Goal: Task Accomplishment & Management: Use online tool/utility

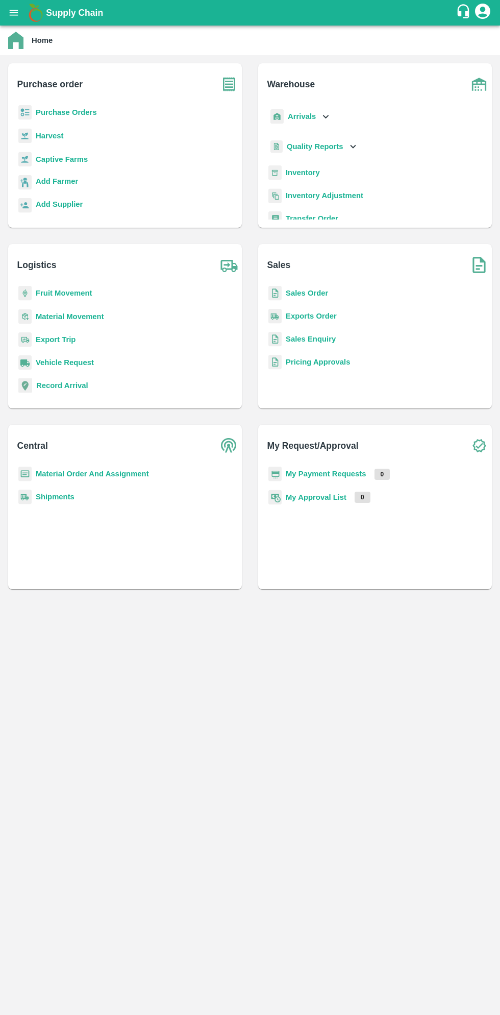
click at [86, 116] on b "Purchase Orders" at bounding box center [66, 112] width 61 height 8
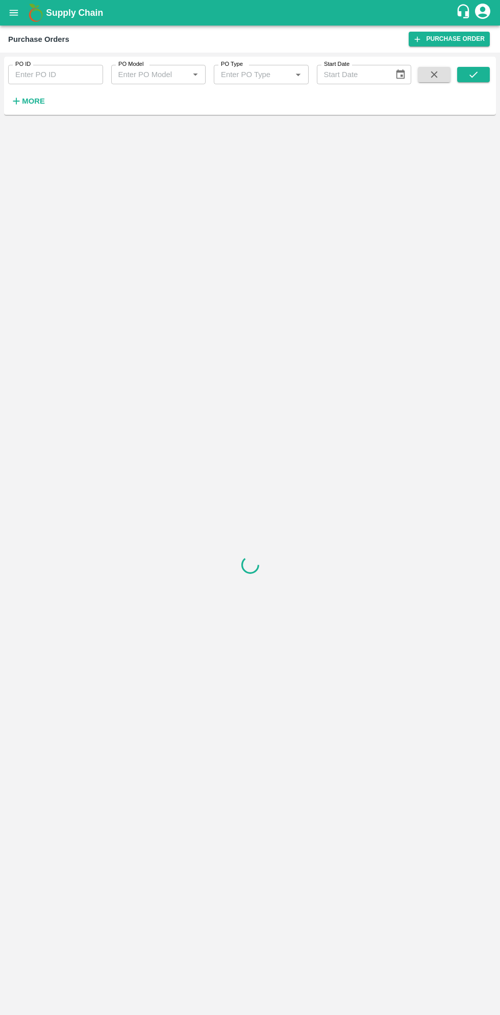
click at [42, 100] on strong "More" at bounding box center [33, 101] width 23 height 8
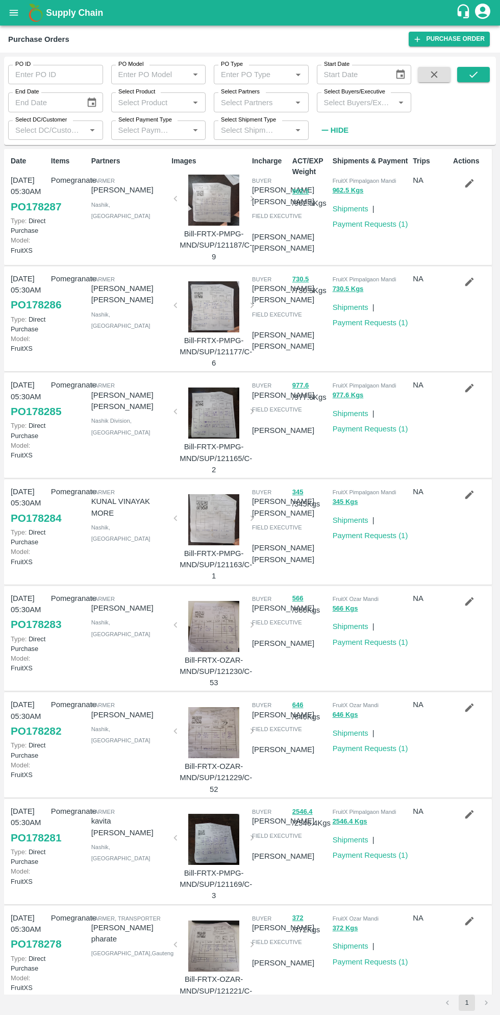
click at [352, 102] on input "Select Buyers/Executive" at bounding box center [356, 101] width 72 height 13
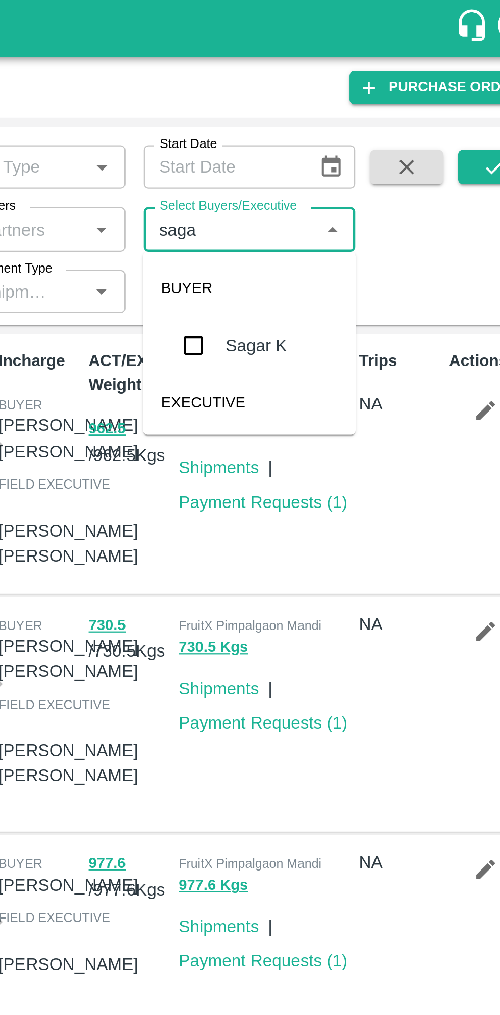
type input "sagar"
click at [343, 155] on input "checkbox" at bounding box center [339, 154] width 20 height 20
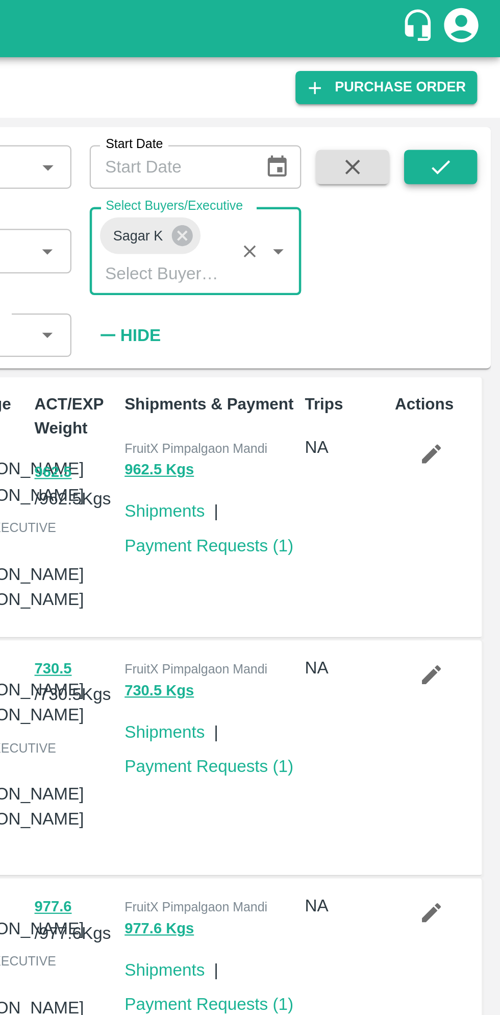
click at [485, 76] on button "submit" at bounding box center [474, 74] width 33 height 15
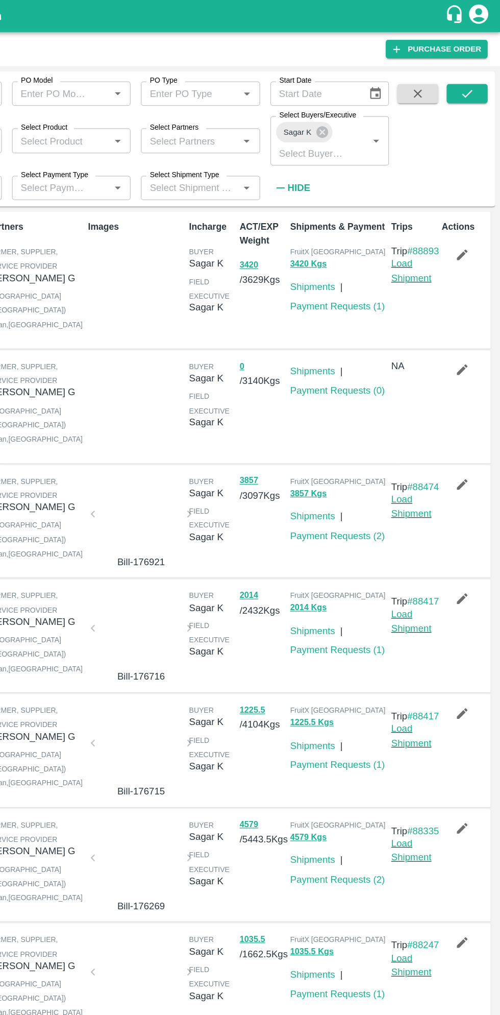
click at [466, 202] on icon "button" at bounding box center [469, 202] width 11 height 11
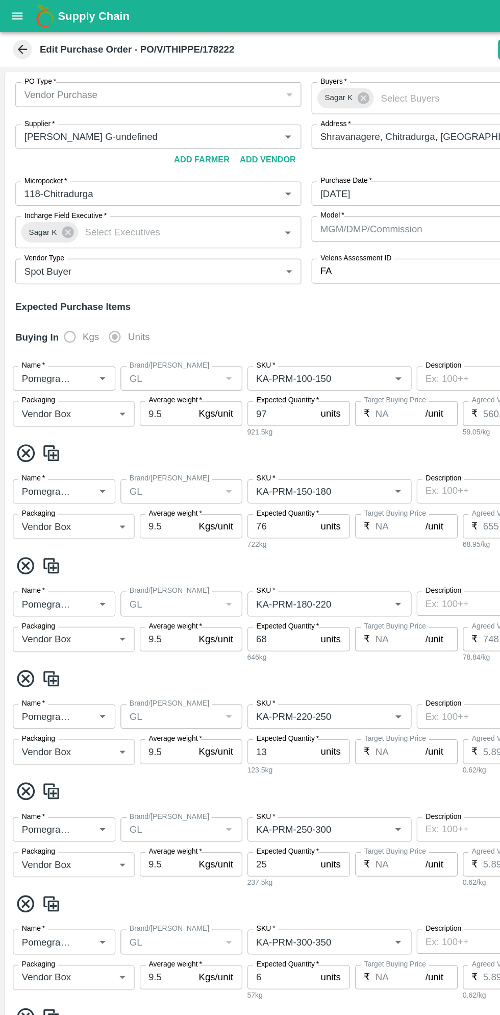
click at [177, 78] on div "Vendor Purchase" at bounding box center [121, 75] width 204 height 11
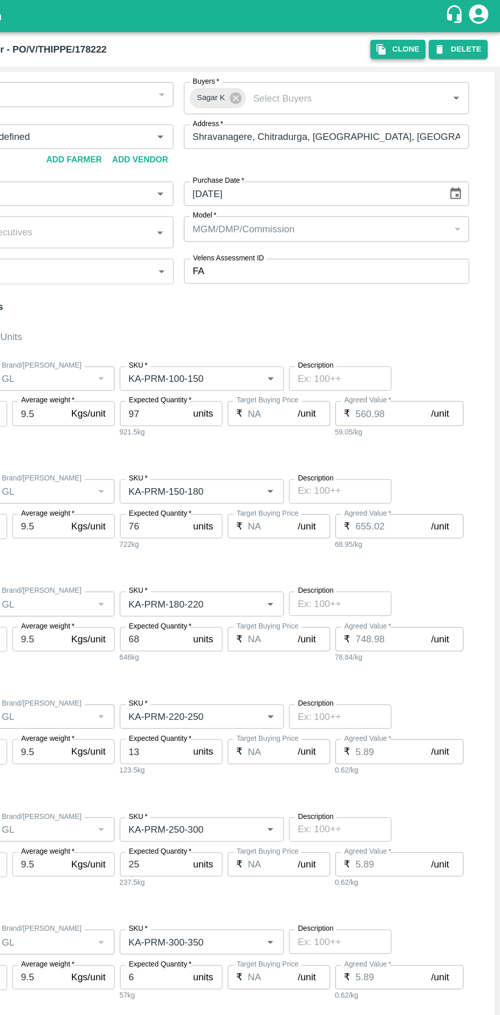
click at [422, 36] on button "Clone" at bounding box center [419, 39] width 44 height 15
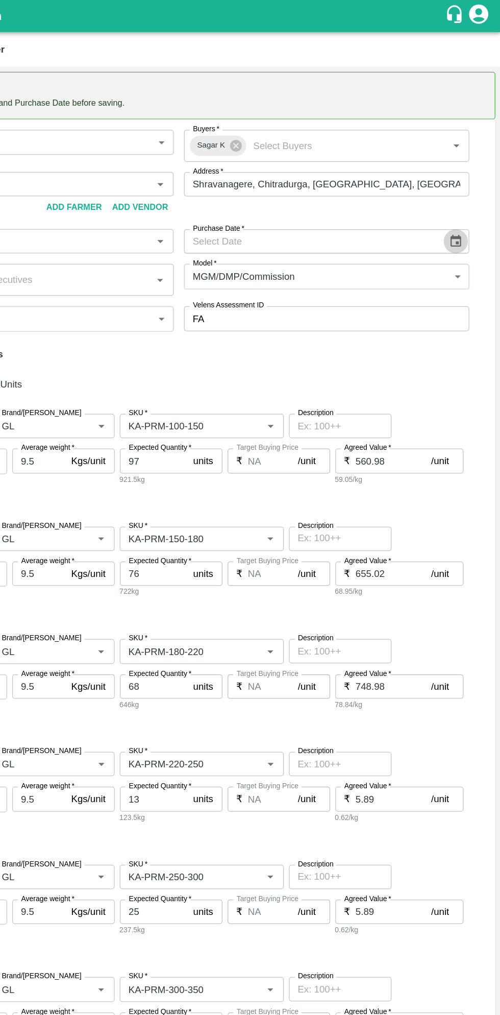
click at [463, 191] on icon "Choose date" at bounding box center [464, 191] width 11 height 11
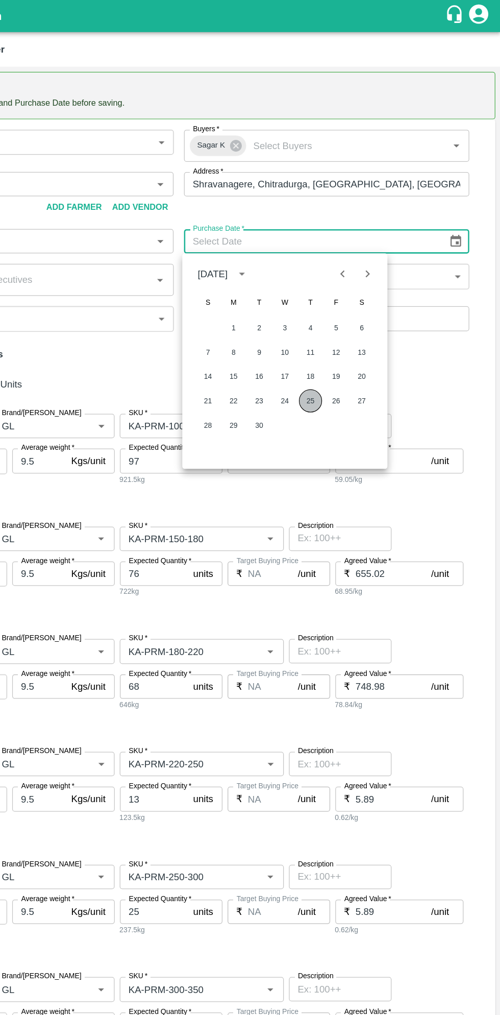
click at [349, 319] on button "25" at bounding box center [349, 319] width 18 height 18
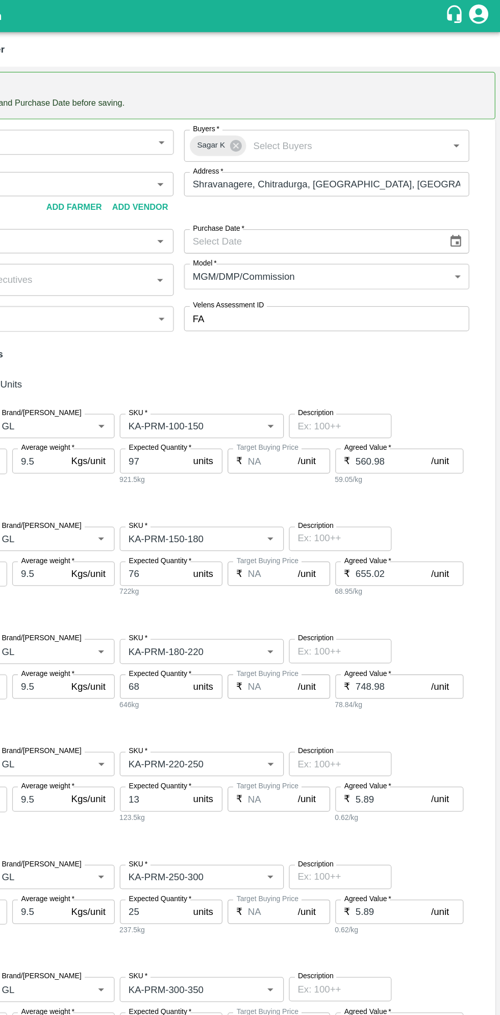
type input "[DATE]"
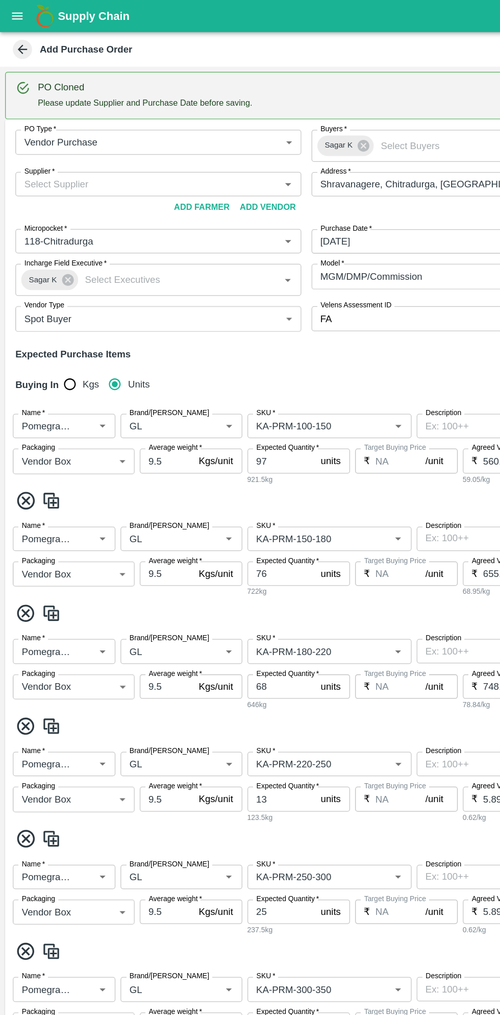
click at [126, 149] on input "Supplier   *" at bounding box center [117, 146] width 205 height 13
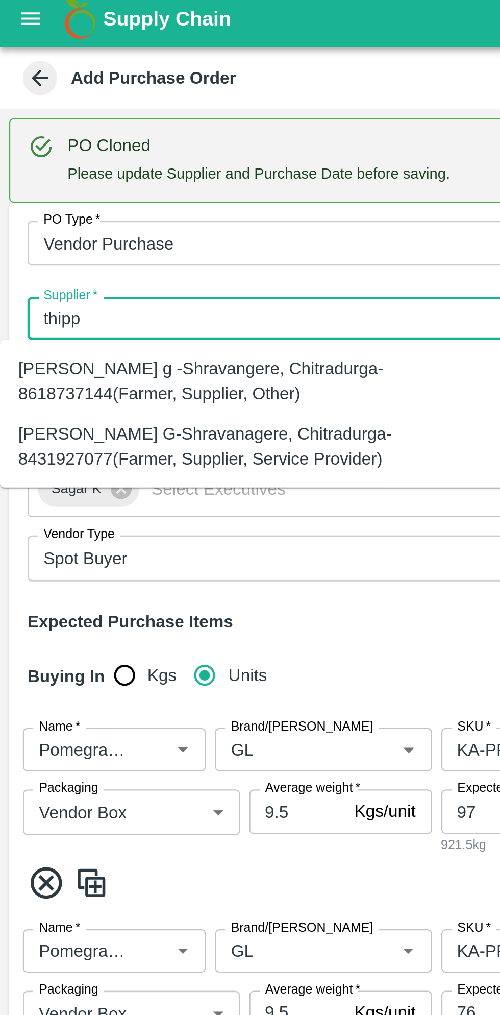
click at [100, 203] on div "[PERSON_NAME] G-Shravanagere, Chitradurga-8431927077(Farmer, Supplier, Service …" at bounding box center [113, 203] width 210 height 23
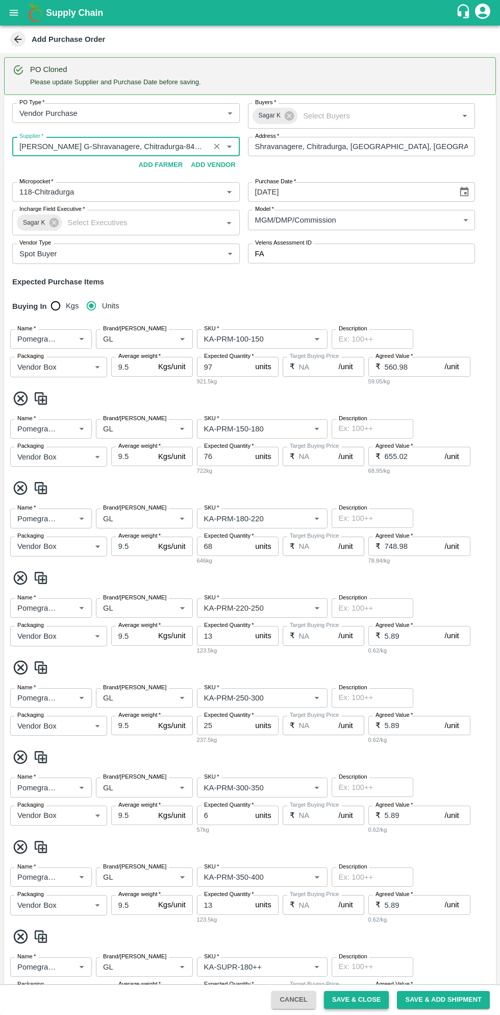
type input "[PERSON_NAME] G-Shravanagere, Chitradurga-8431927077(Farmer, Supplier, Service …"
click at [359, 1000] on button "Save & Close" at bounding box center [356, 1000] width 65 height 18
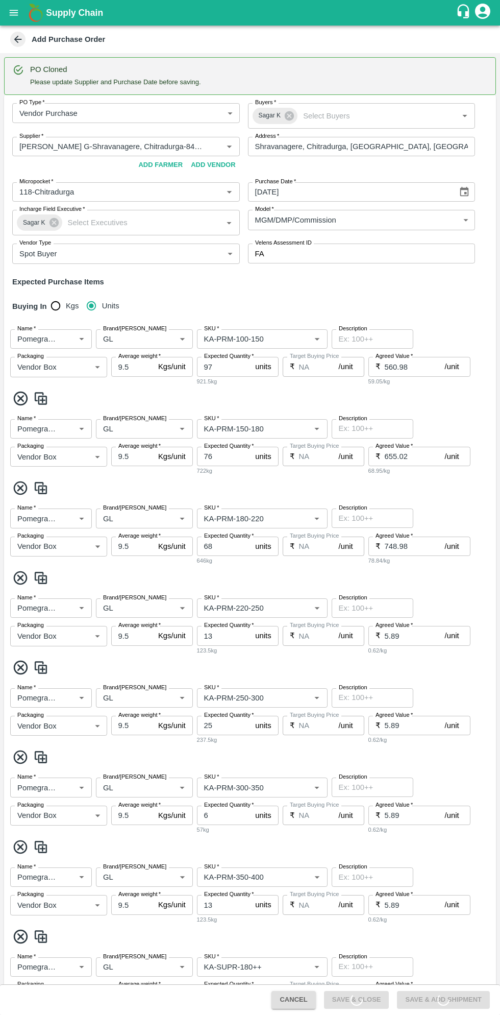
scroll to position [705, 0]
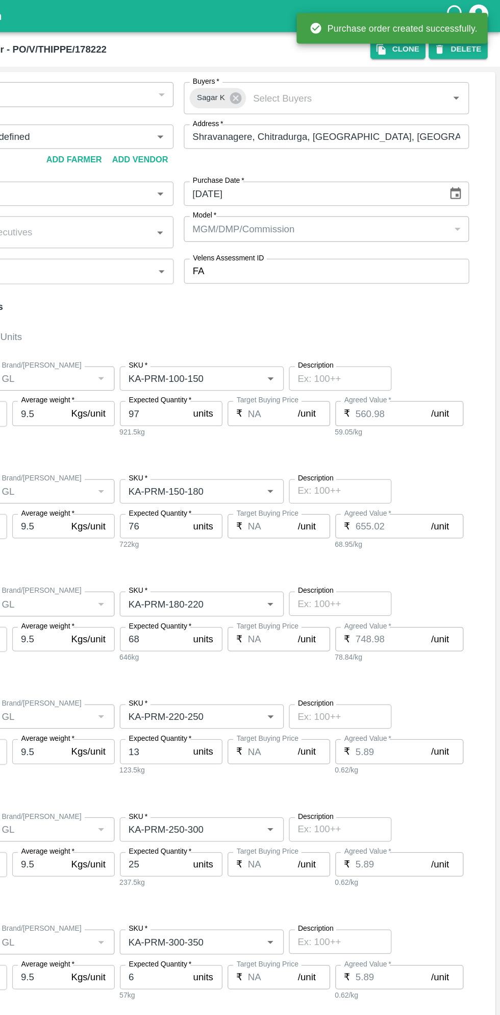
type input "[PERSON_NAME] G-undefined"
type input "118-Chitradurga"
type input "Pomegranate"
type input "GL"
type input "KA-PRM-100-150"
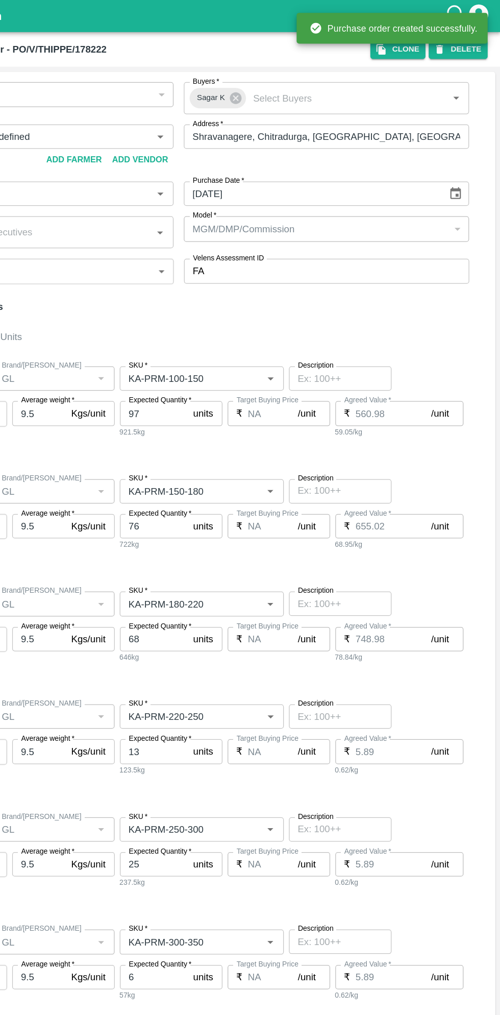
type input "NA"
type input "Pomegranate"
type input "GL"
type input "KA-PRM-150-180"
type input "NA"
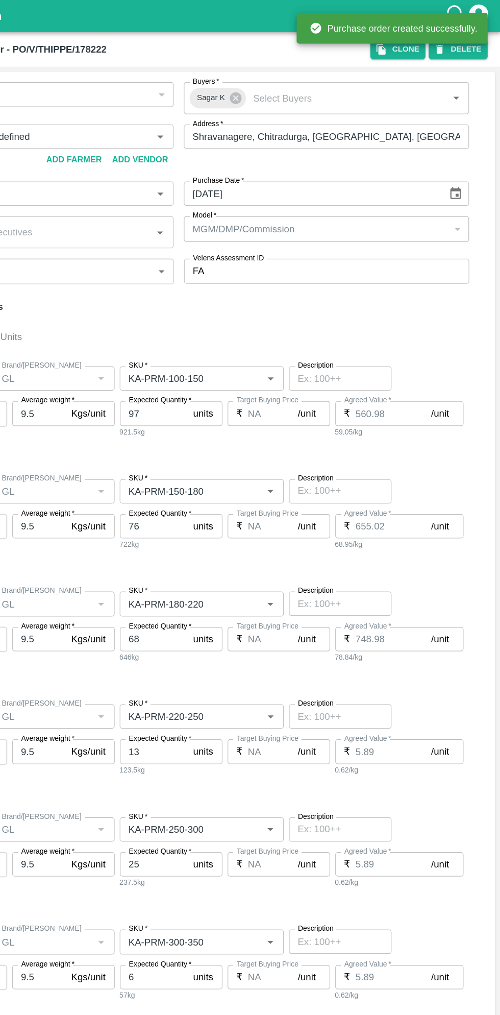
type input "Pomegranate"
type input "GL"
type input "KA-PRM-180-220"
type input "NA"
type input "Pomegranate"
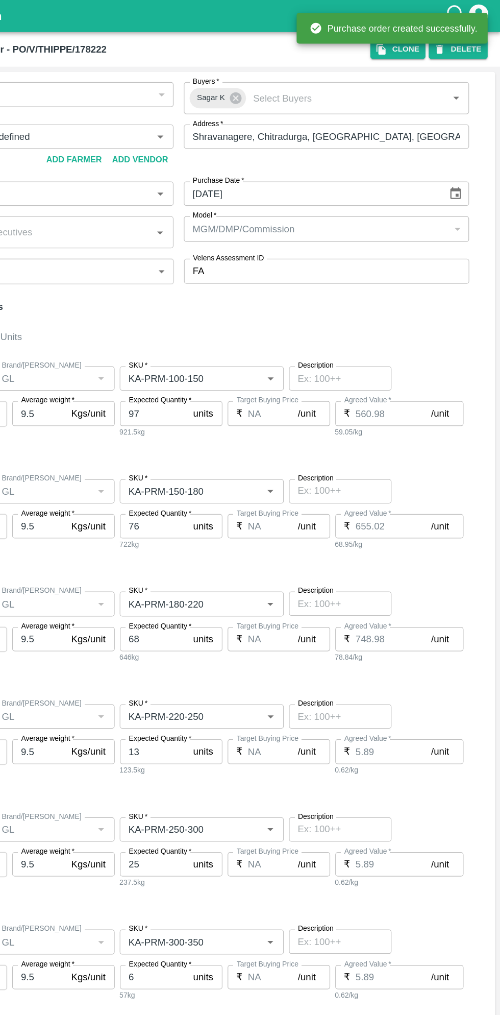
type input "GL"
type input "KA-PRM-220-250"
type input "NA"
type input "Pomegranate"
type input "GL"
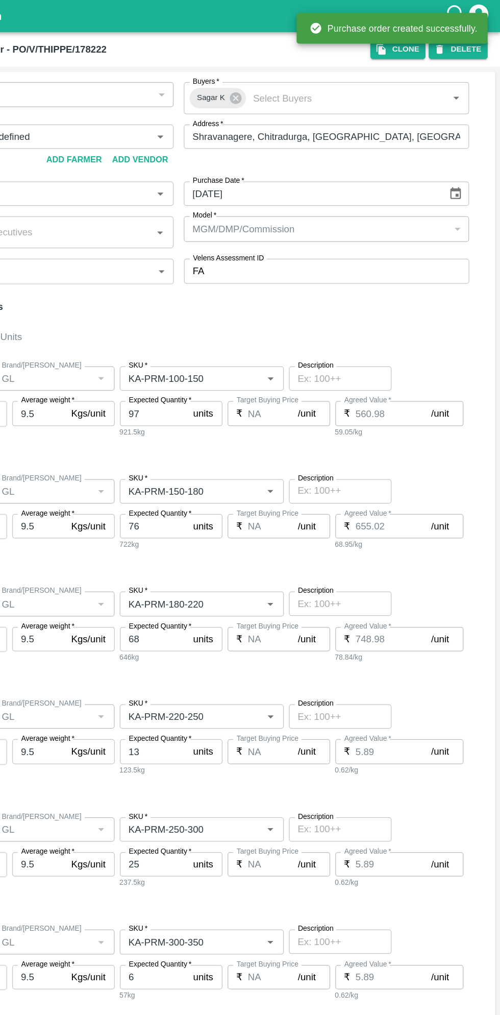
type input "KA-PRM-250-300"
type input "NA"
type input "Pomegranate"
type input "GL"
type input "KA-PRM-300-350"
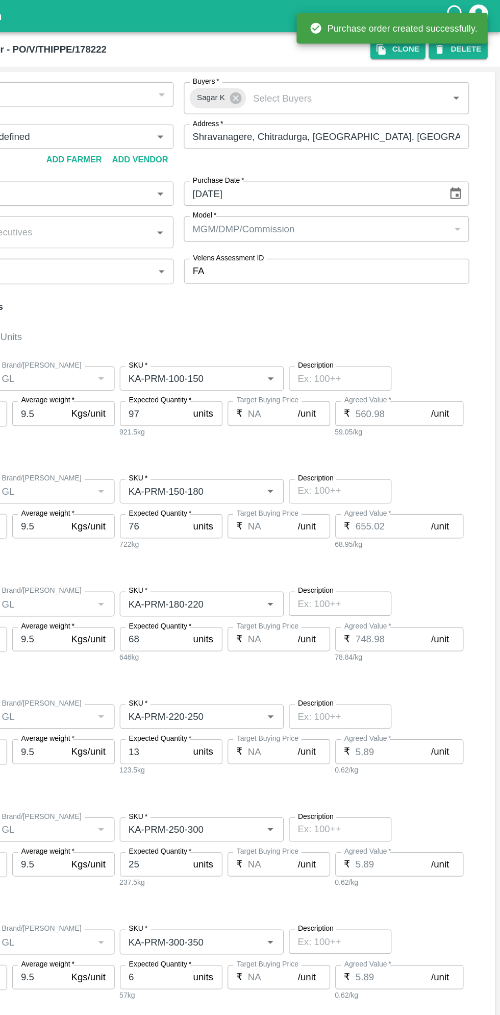
type input "NA"
type input "Pomegranate"
type input "GL"
type input "KA-PRM-350-400"
type input "NA"
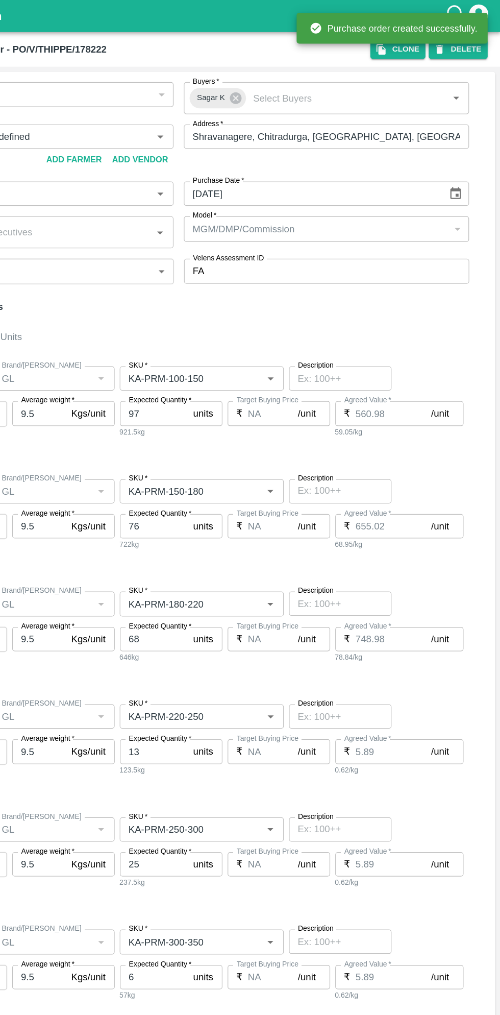
type input "Pomegranate"
type input "GL"
type input "KA-SUPR-180++"
type input "NA"
type input "Pomegranate"
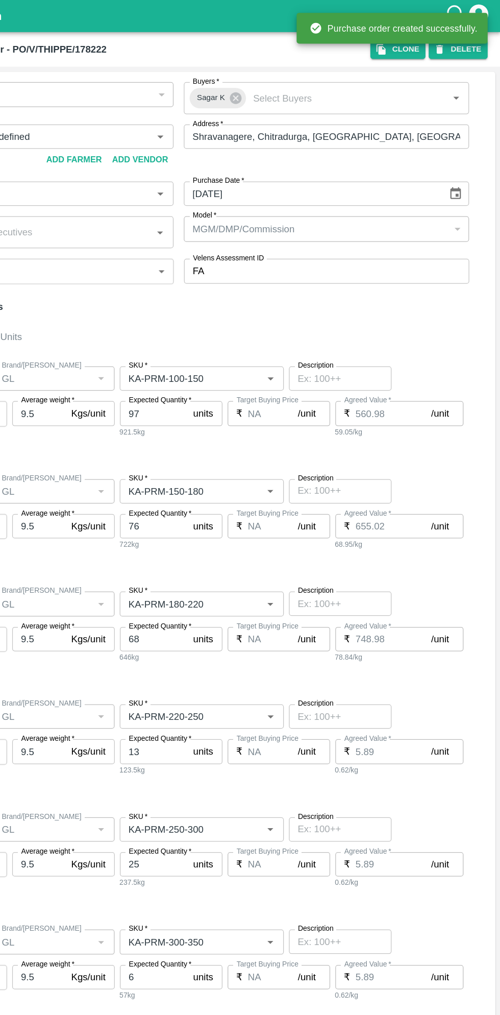
type input "GL"
type input "KA-SUPR-100++"
type input "NA"
type input "Pomegranate"
type input "GL"
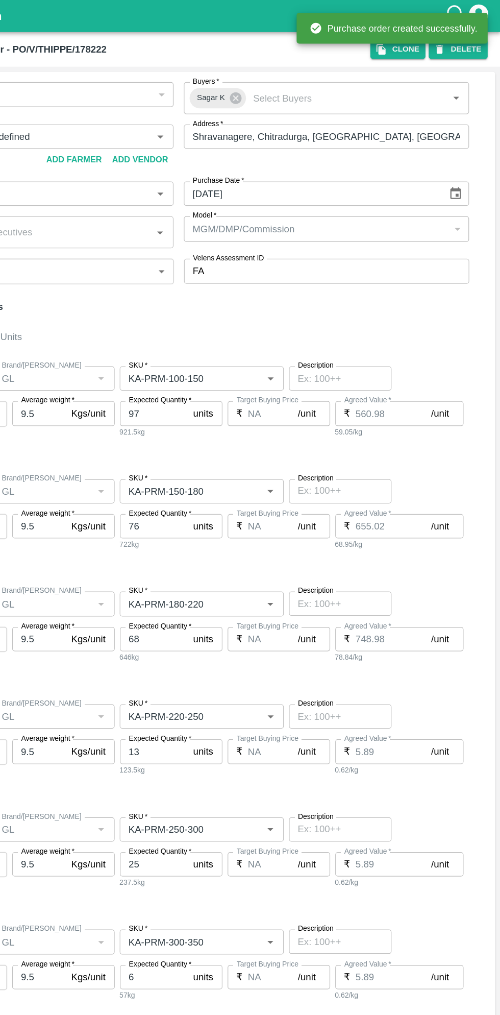
type input "KA-Loose A"
type input "NA"
type input "Pomegranate"
type input "GL"
type input "KA-Green"
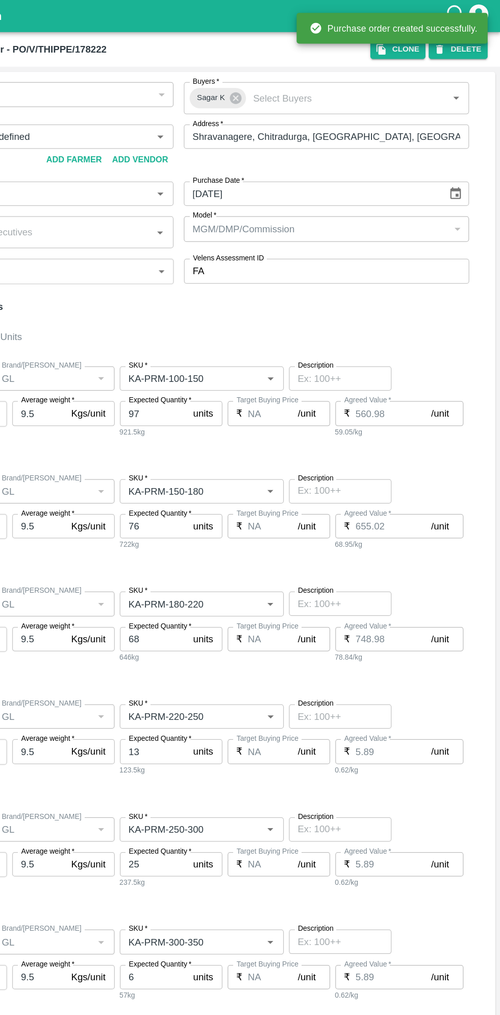
type input "NA"
type input "Pomegranate"
type input "GL"
type input "KA-PRM-180++"
type input "NA"
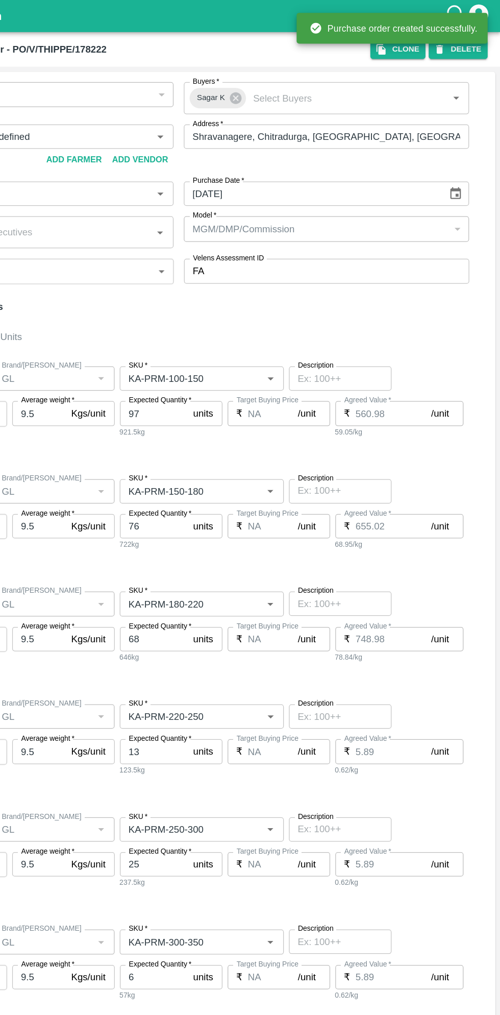
type input "Pomegranate"
type input "GL"
type input "KA-Damage Fruit"
type input "NA"
type input "Pomegranate"
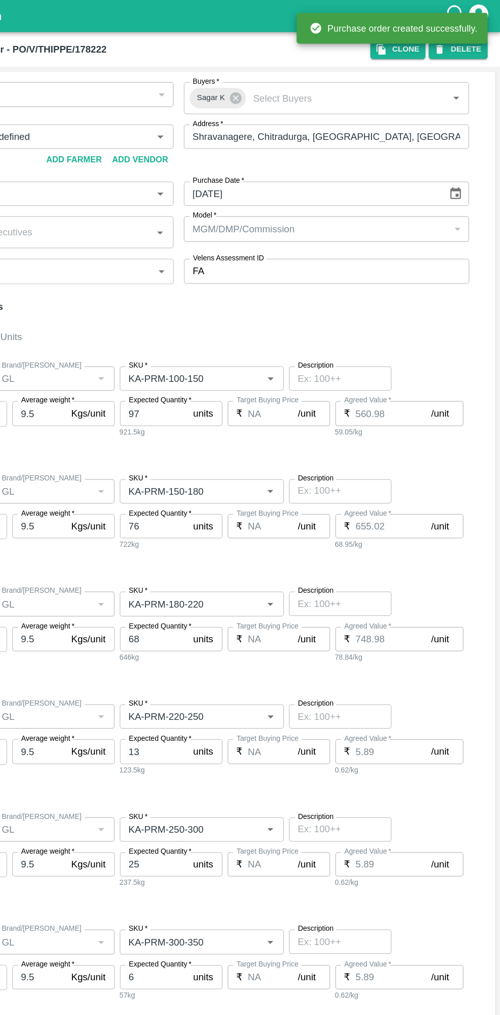
type input "GL"
type input "KA-Loose B"
type input "NA"
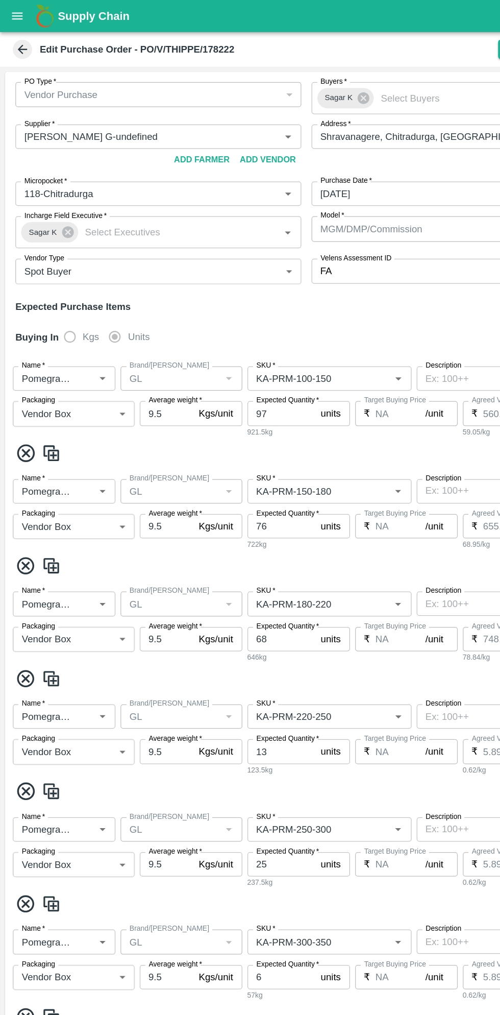
click at [17, 39] on icon at bounding box center [18, 40] width 8 height 8
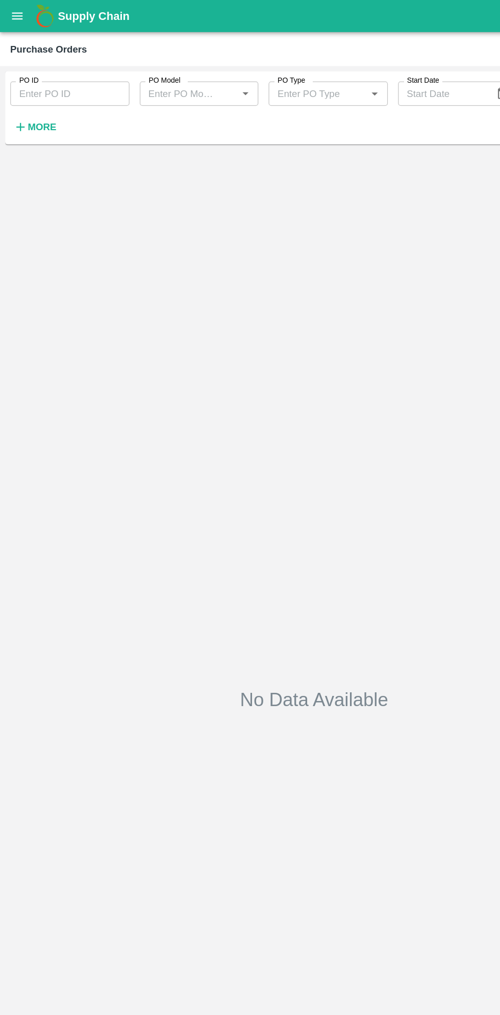
click at [42, 106] on h6 "More" at bounding box center [33, 100] width 23 height 13
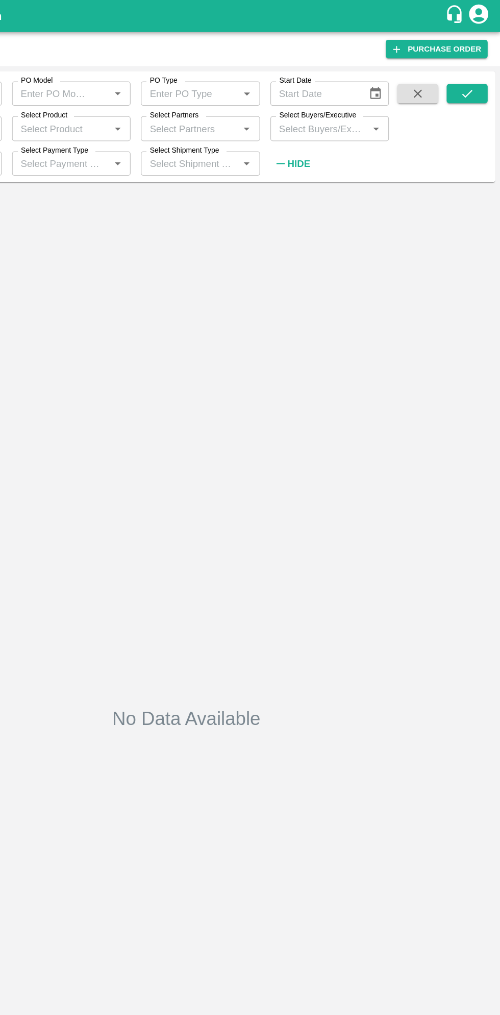
click at [359, 106] on input "Select Buyers/Executive" at bounding box center [356, 101] width 72 height 13
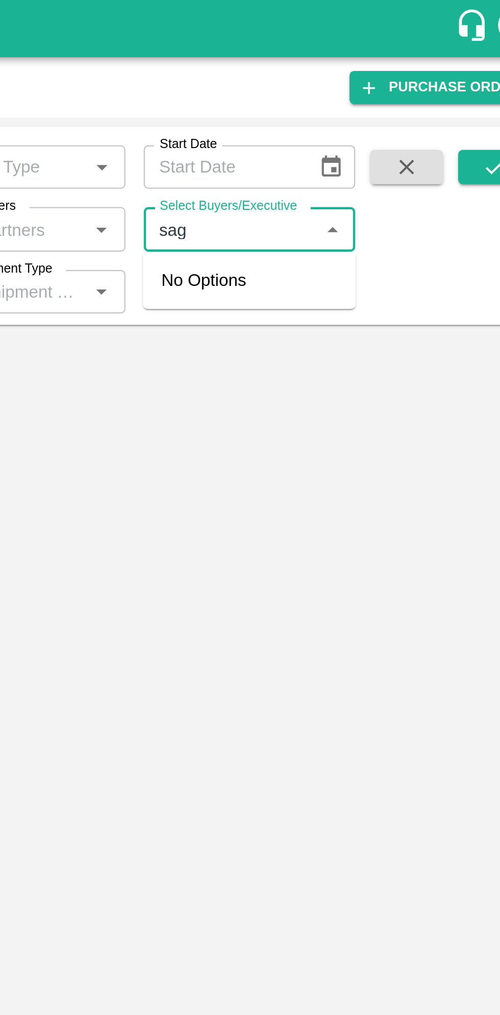
type input "saga"
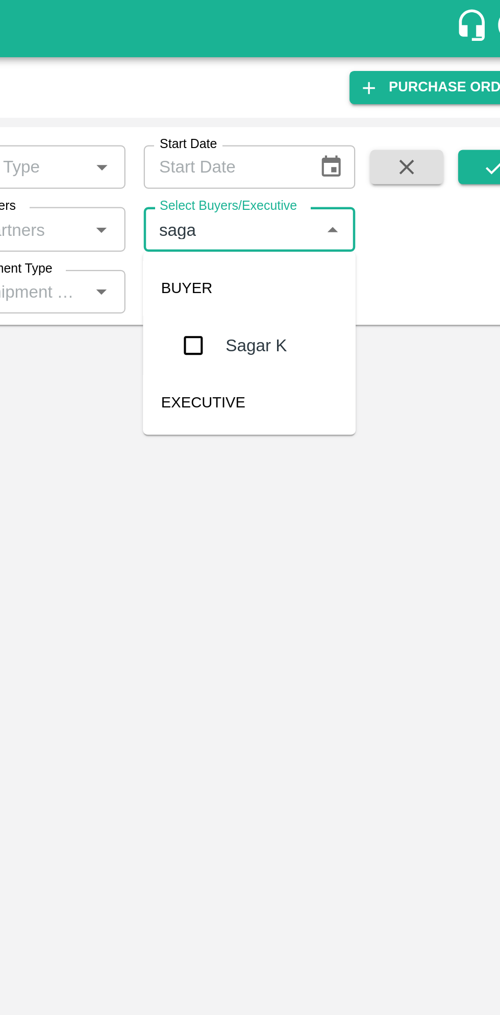
checkbox input "true"
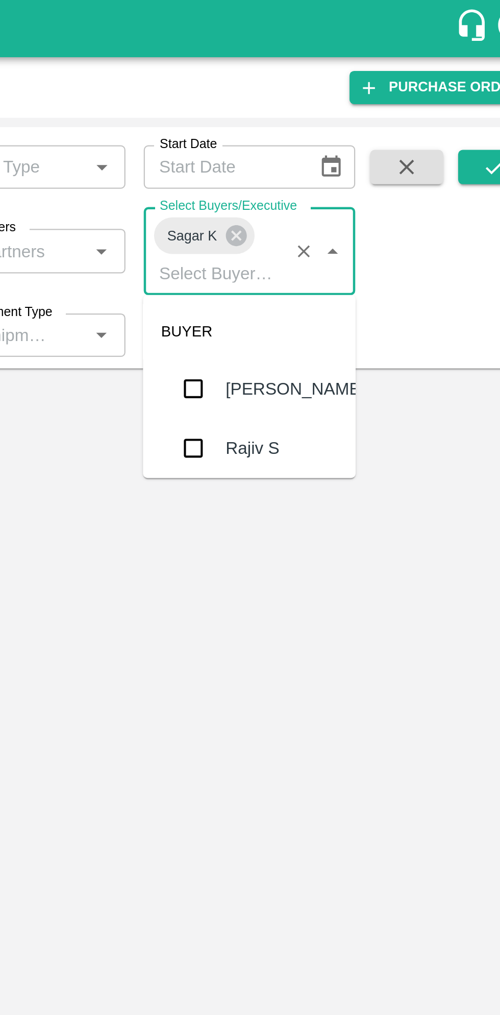
scroll to position [3540, 0]
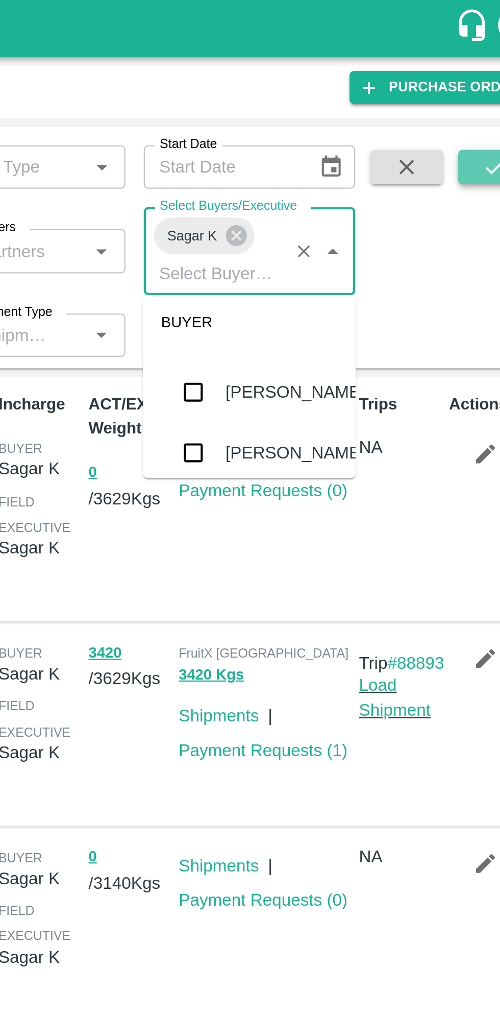
click at [479, 74] on icon "submit" at bounding box center [473, 74] width 11 height 11
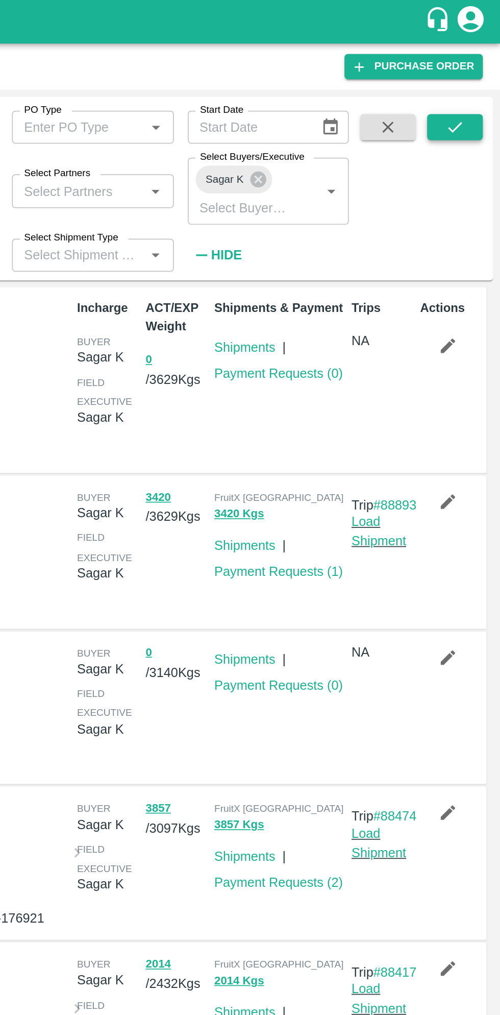
scroll to position [0, 0]
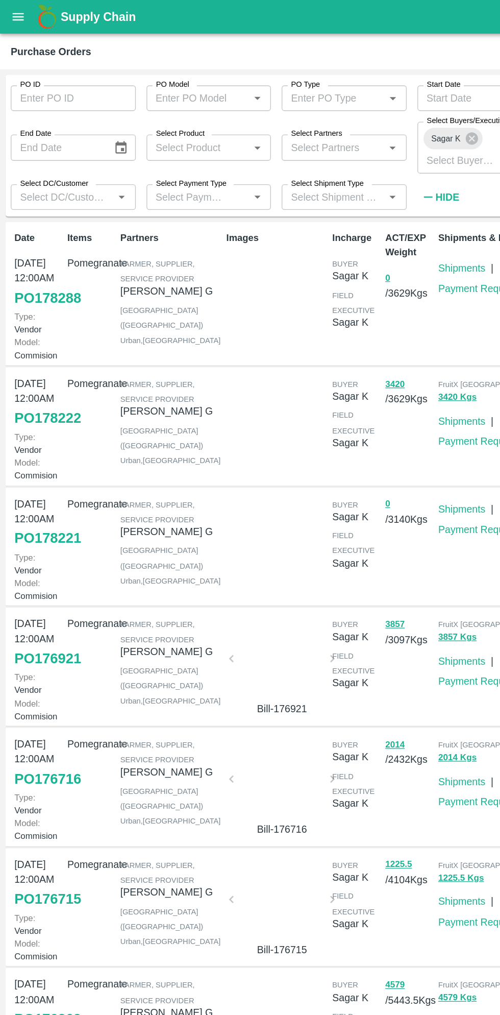
click at [24, 18] on button "open drawer" at bounding box center [13, 12] width 23 height 23
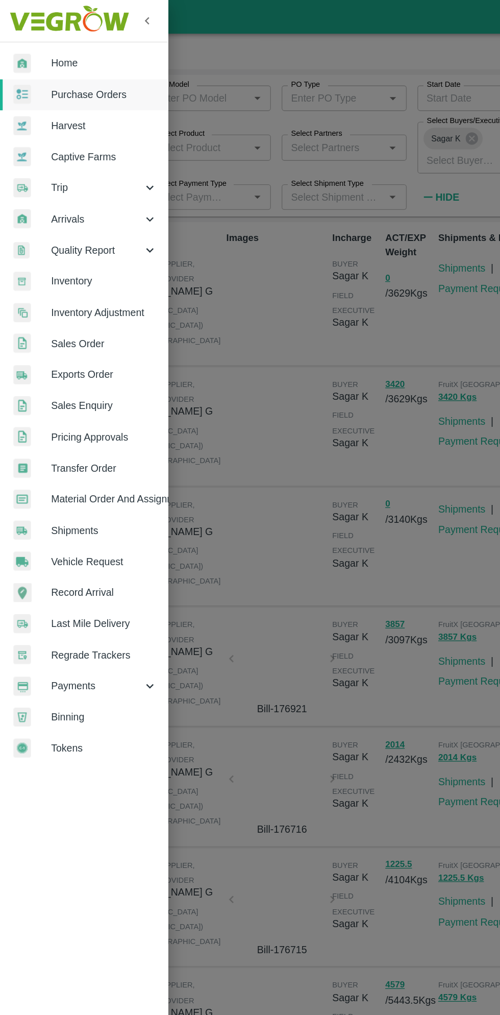
click at [215, 399] on div at bounding box center [250, 507] width 500 height 1015
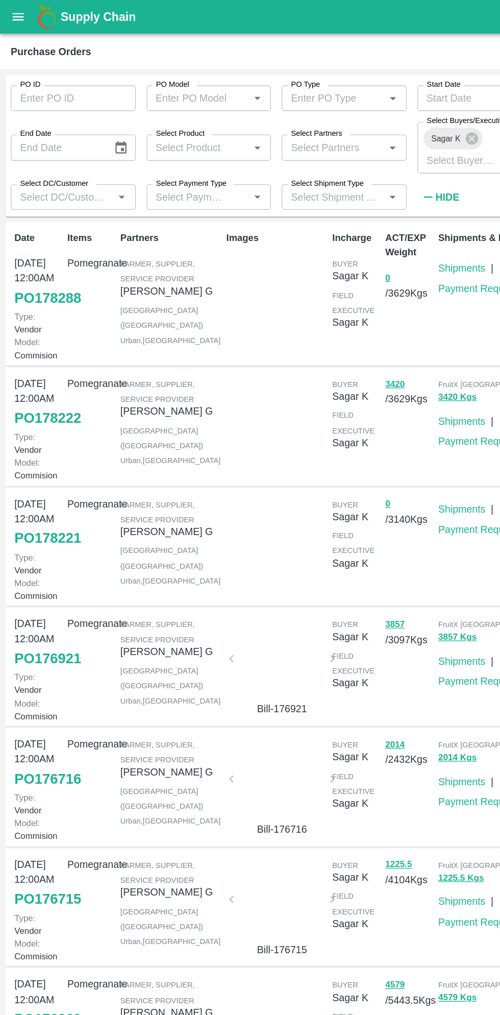
click at [18, 21] on button "open drawer" at bounding box center [13, 12] width 23 height 23
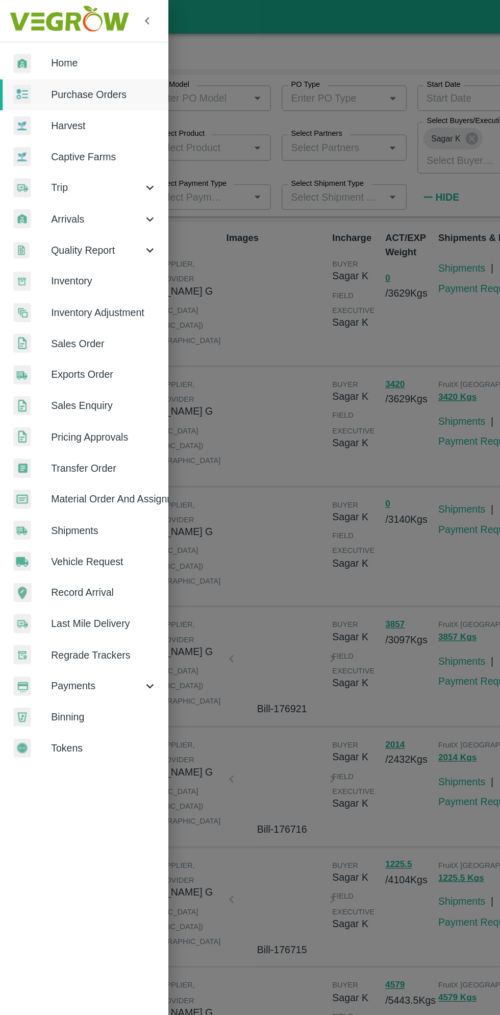
click at [97, 381] on span "Material Order And Assignment" at bounding box center [79, 378] width 81 height 11
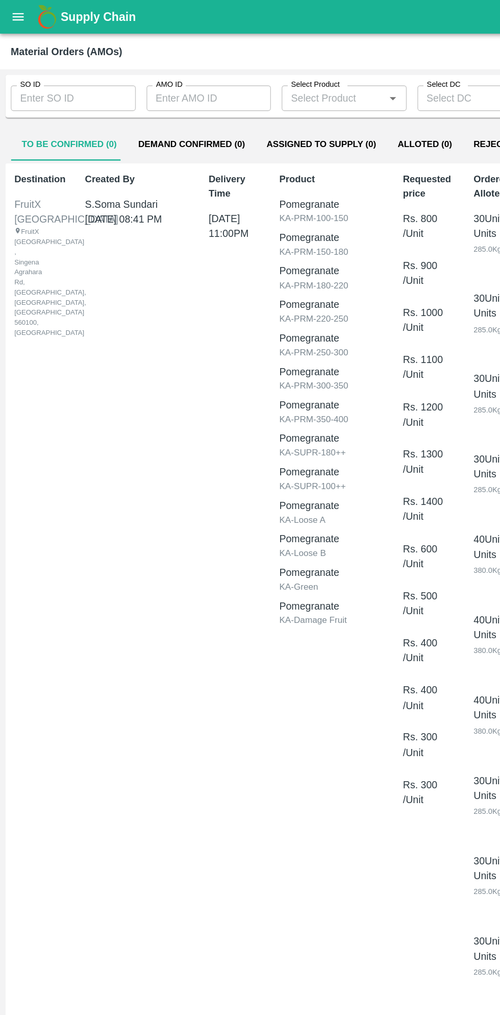
click at [62, 77] on input "SO ID" at bounding box center [55, 74] width 95 height 19
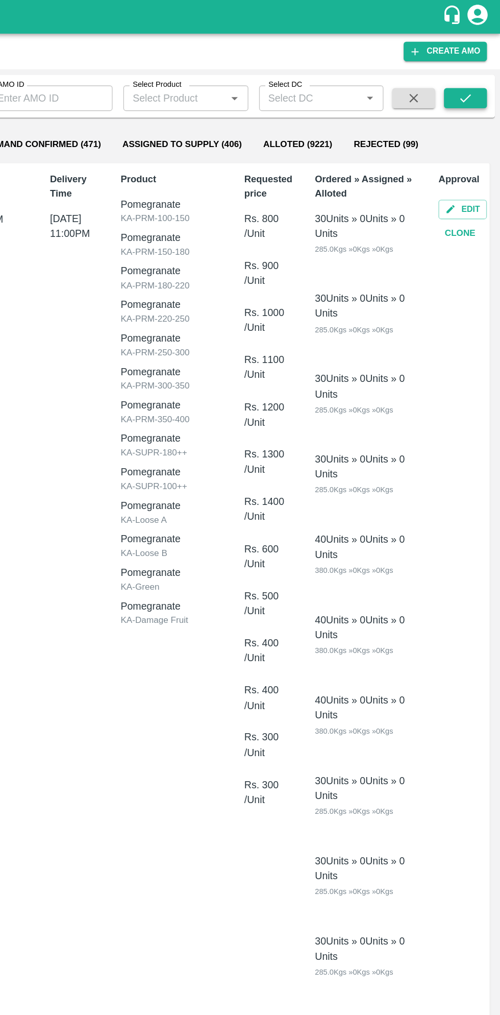
type input "605668"
click at [470, 78] on icon "submit" at bounding box center [473, 74] width 11 height 11
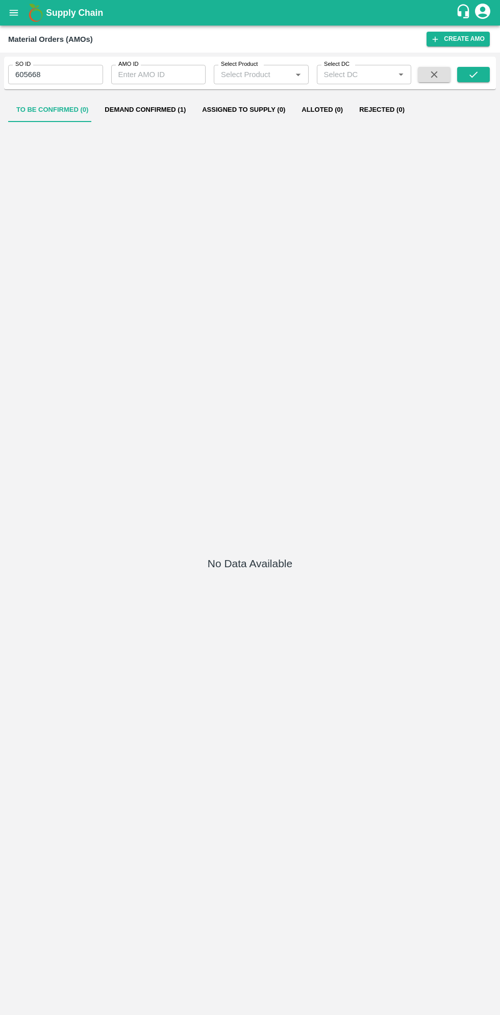
click at [141, 106] on button "Demand Confirmed (1)" at bounding box center [146, 110] width 98 height 25
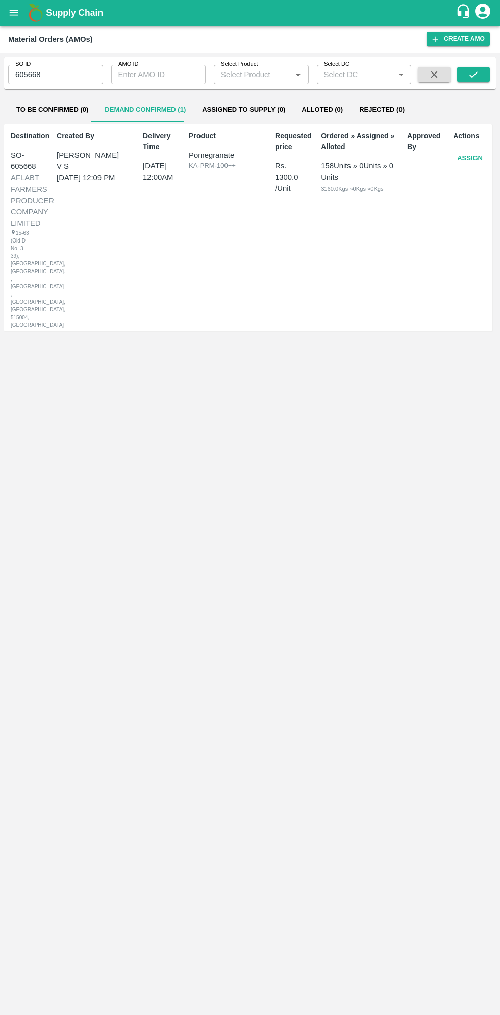
click at [466, 157] on button "Assign" at bounding box center [470, 159] width 34 height 18
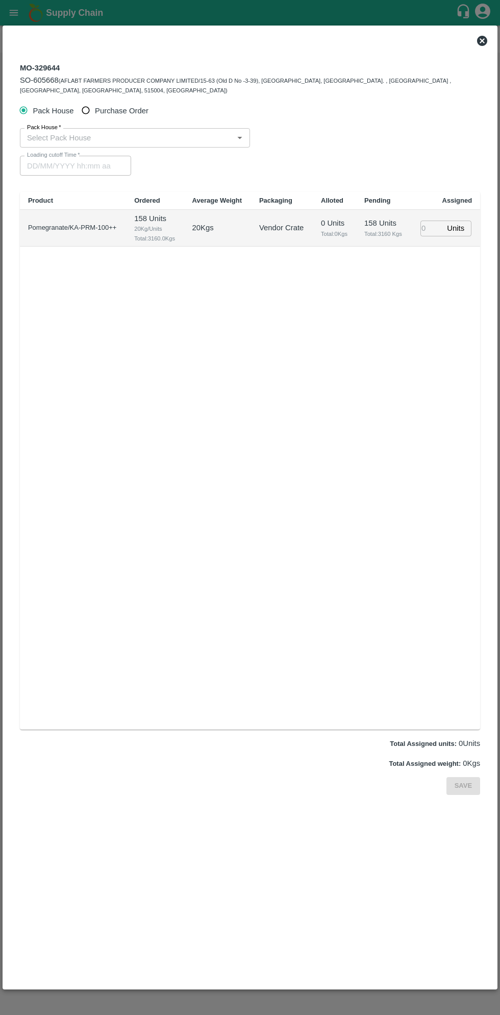
click at [90, 103] on input "Purchase Order" at bounding box center [86, 110] width 19 height 19
radio input "true"
click at [146, 131] on input "PO   *" at bounding box center [237, 137] width 429 height 13
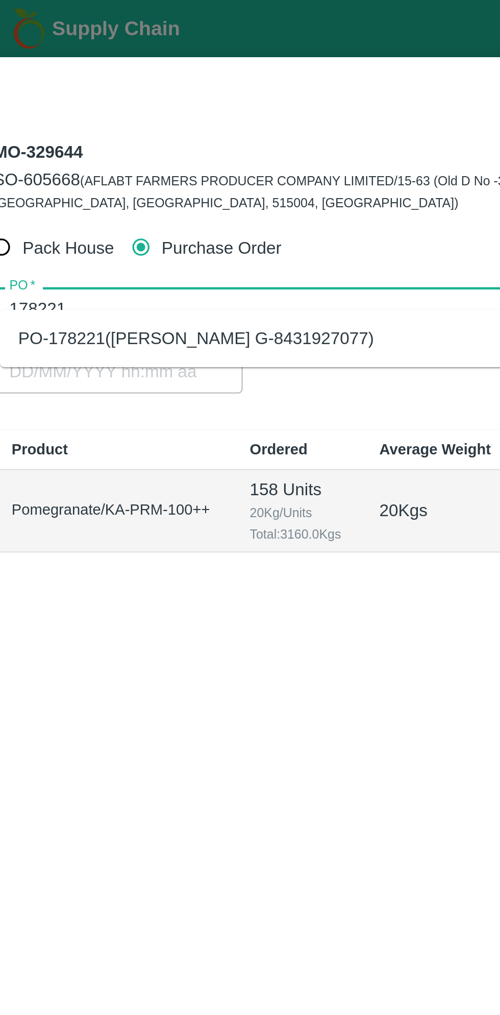
type input "178221"
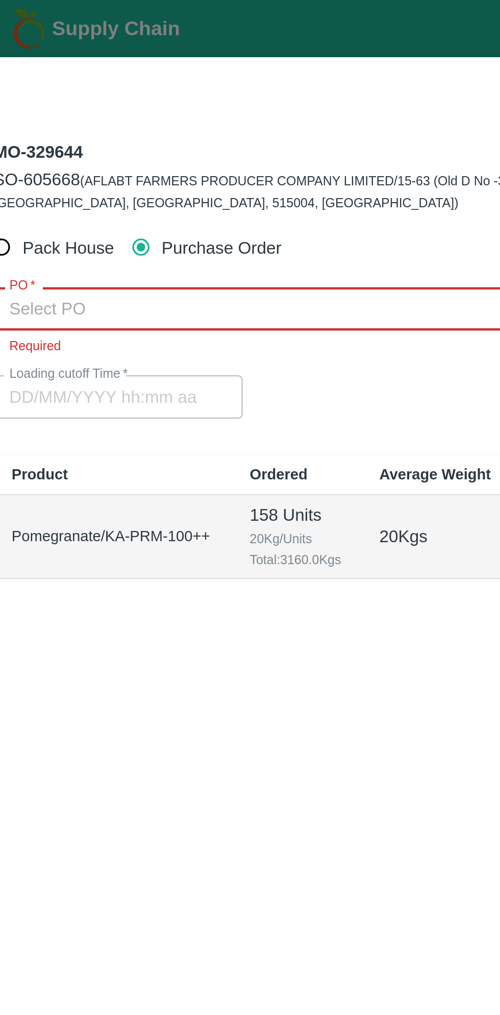
click at [139, 131] on input "PO   *" at bounding box center [237, 137] width 429 height 13
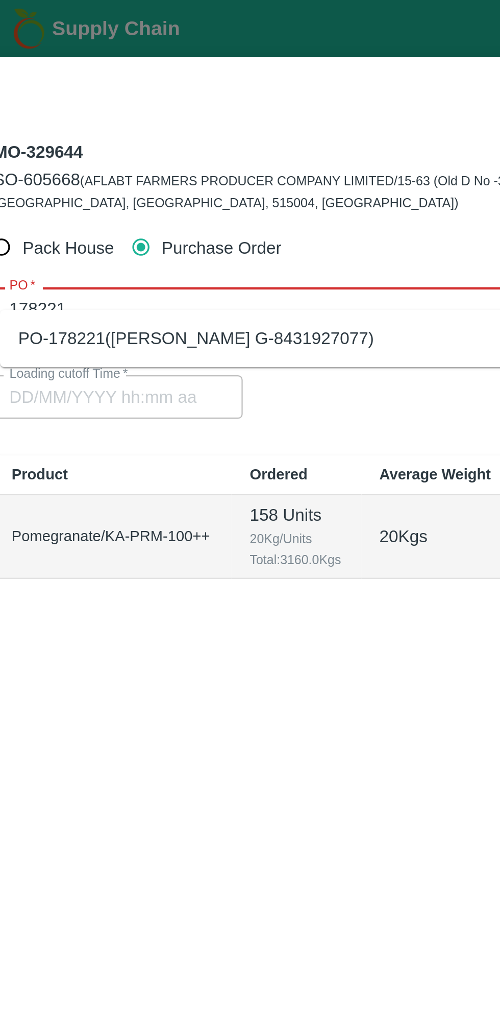
click at [136, 152] on div "PO-178221([PERSON_NAME] G-8431927077)" at bounding box center [110, 151] width 159 height 11
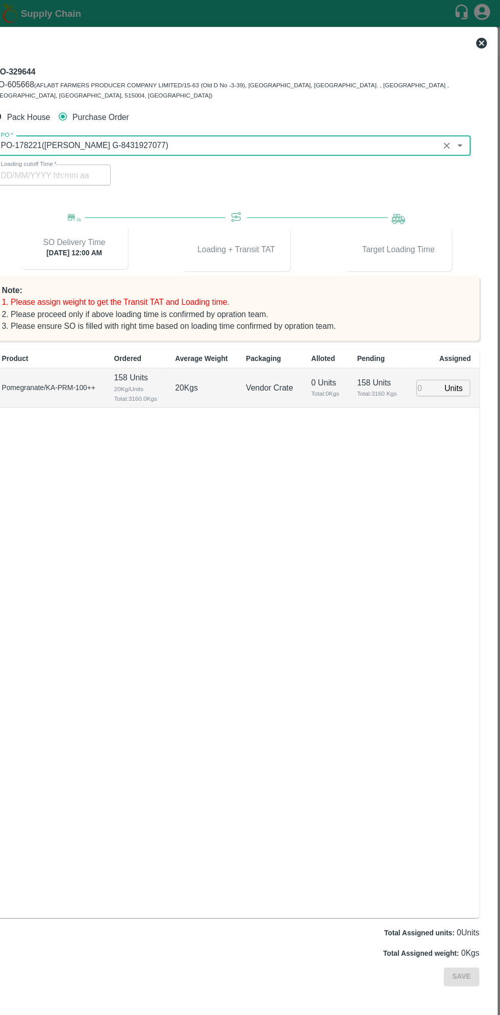
type input "PO-178221([PERSON_NAME] G-8431927077)"
click at [431, 359] on input "number" at bounding box center [432, 367] width 22 height 16
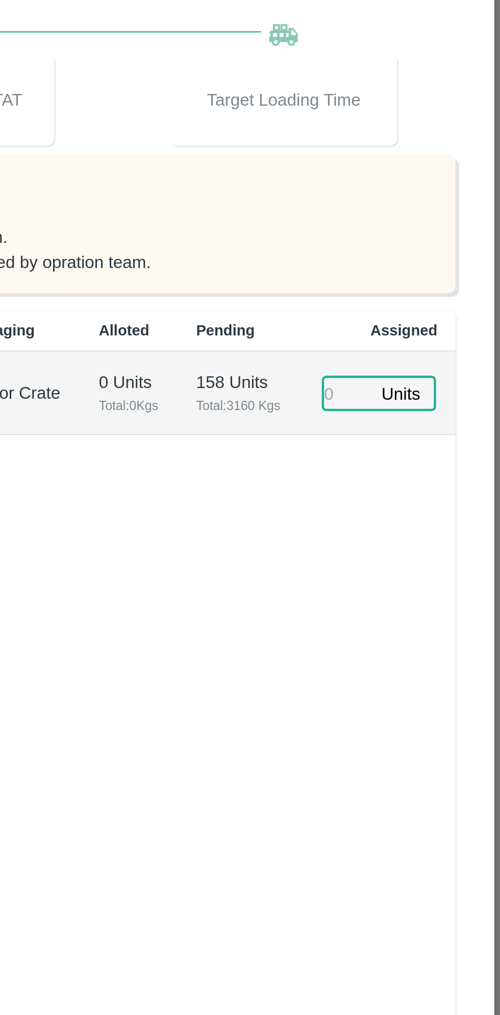
click at [430, 359] on input "number" at bounding box center [432, 367] width 22 height 16
type input "158"
type input "[DATE] 05:42 PM"
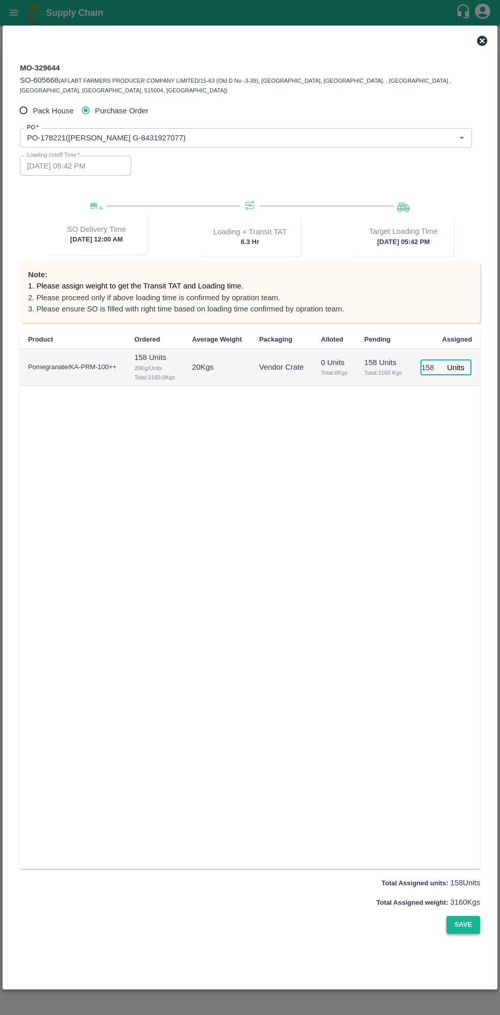
type input "158"
click at [465, 916] on button "Save" at bounding box center [464, 925] width 34 height 18
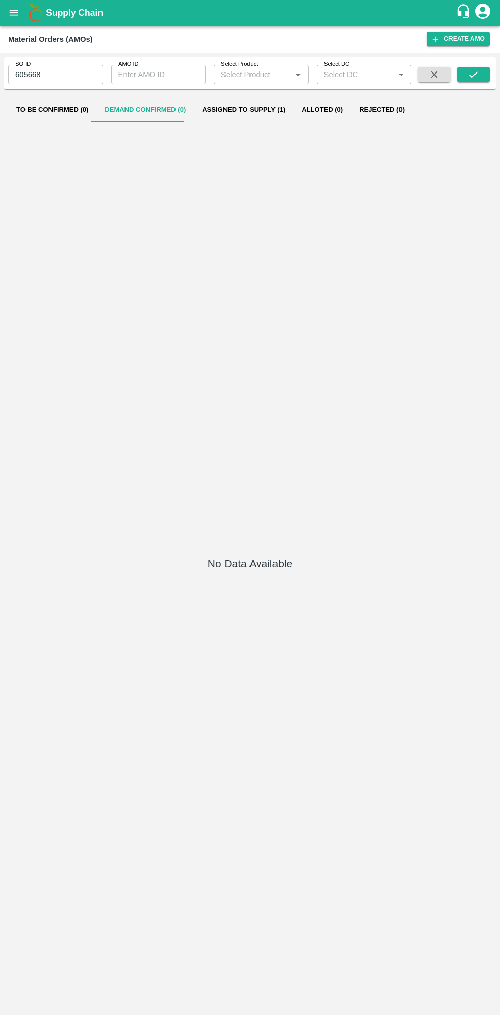
click at [19, 10] on button "open drawer" at bounding box center [13, 12] width 23 height 23
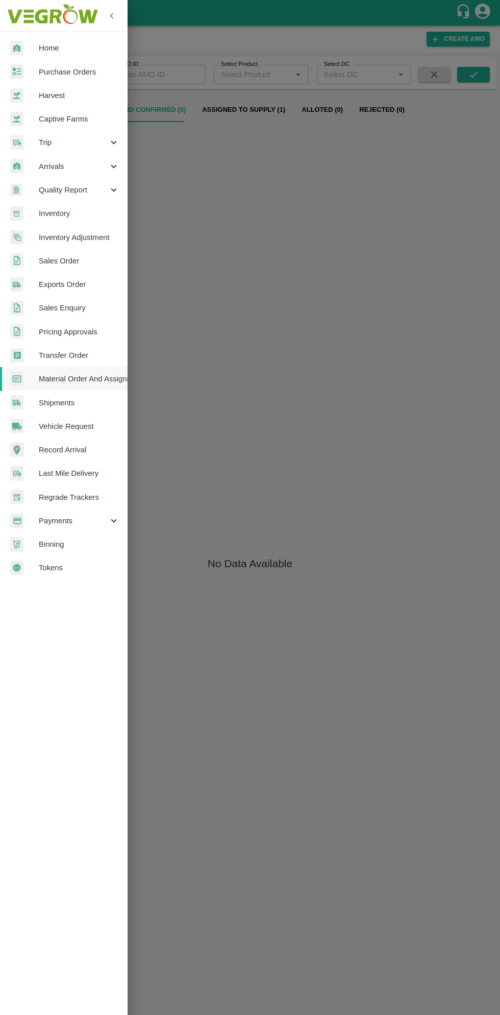
click at [79, 70] on span "Purchase Orders" at bounding box center [79, 71] width 81 height 11
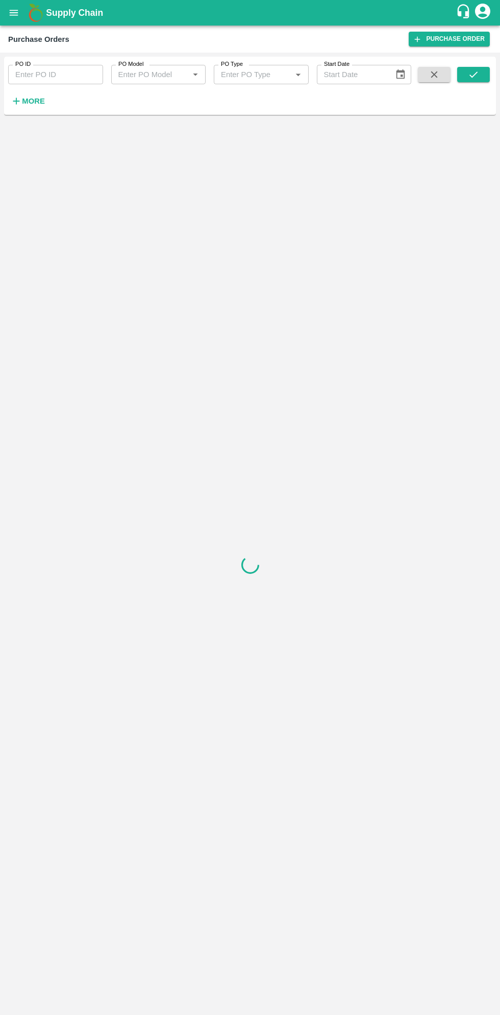
click at [40, 98] on strong "More" at bounding box center [33, 101] width 23 height 8
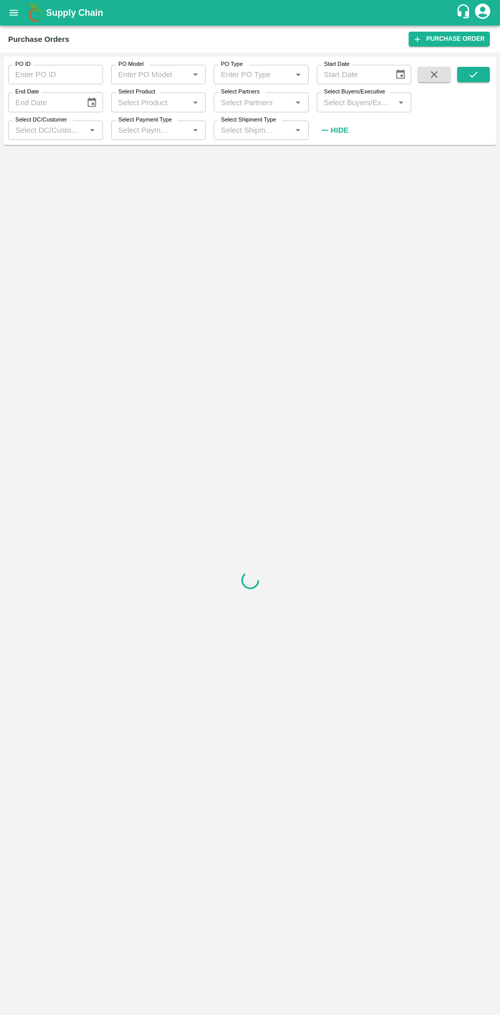
click at [374, 103] on input "Select Buyers/Executive" at bounding box center [356, 101] width 72 height 13
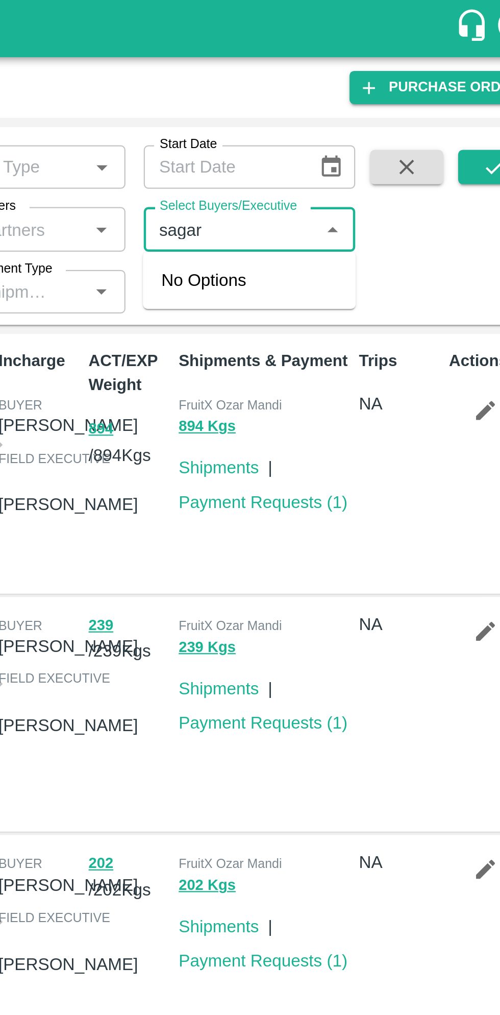
type input "sagar"
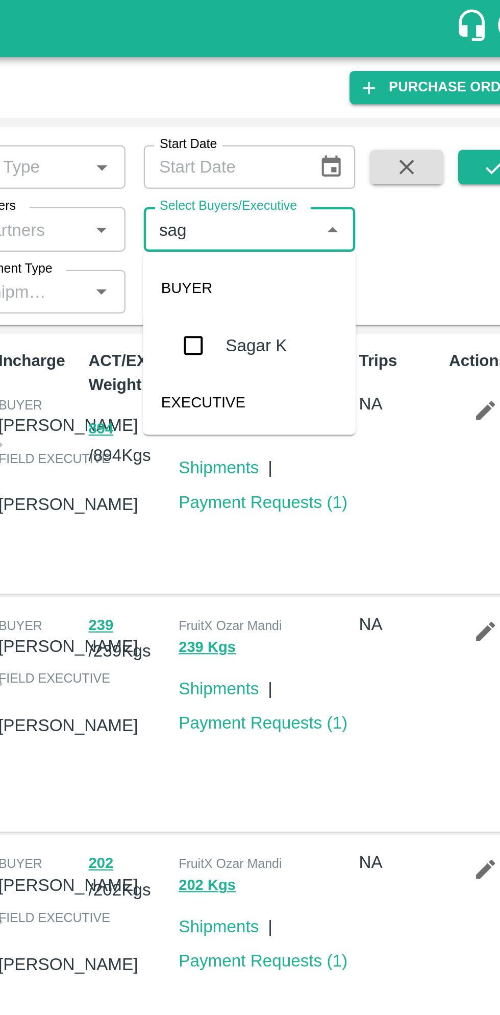
type input "saga"
click at [347, 159] on input "checkbox" at bounding box center [339, 154] width 20 height 20
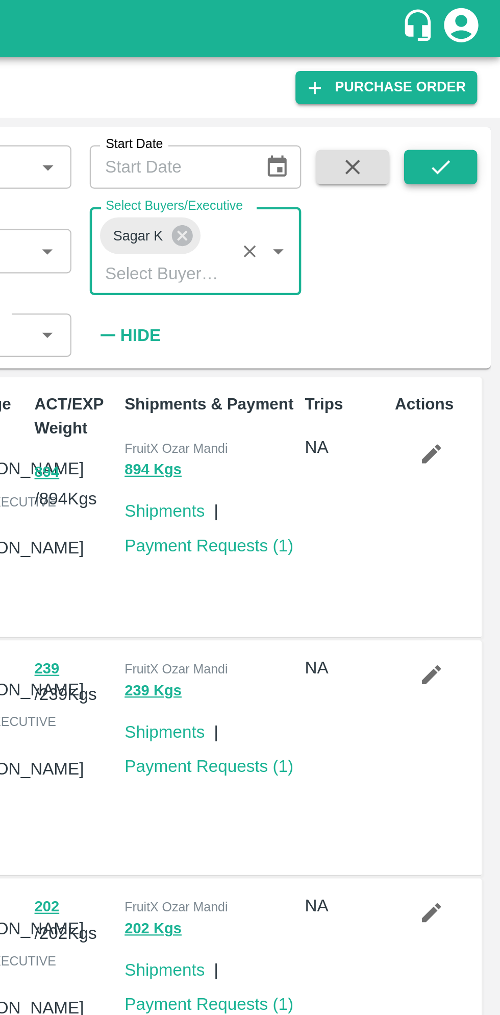
click at [478, 80] on icon "submit" at bounding box center [473, 74] width 11 height 11
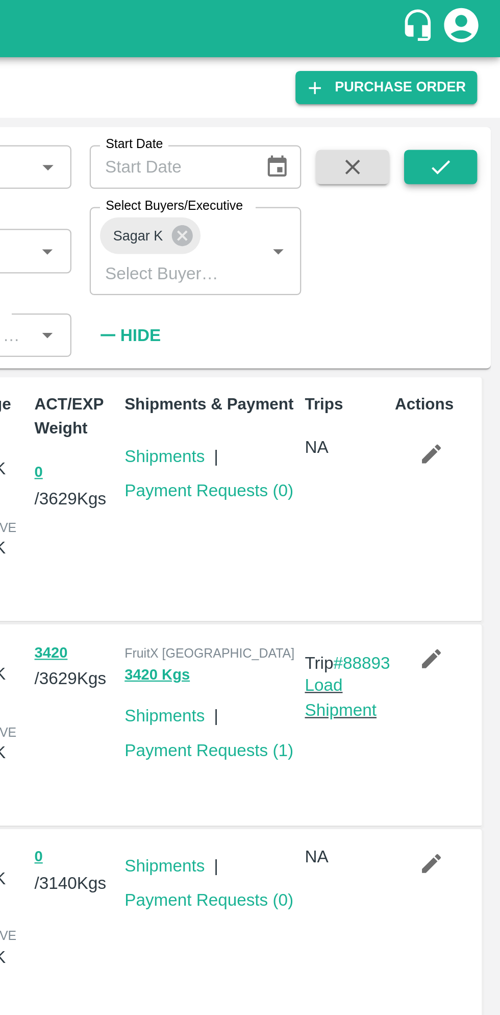
click at [470, 77] on icon "submit" at bounding box center [473, 74] width 11 height 11
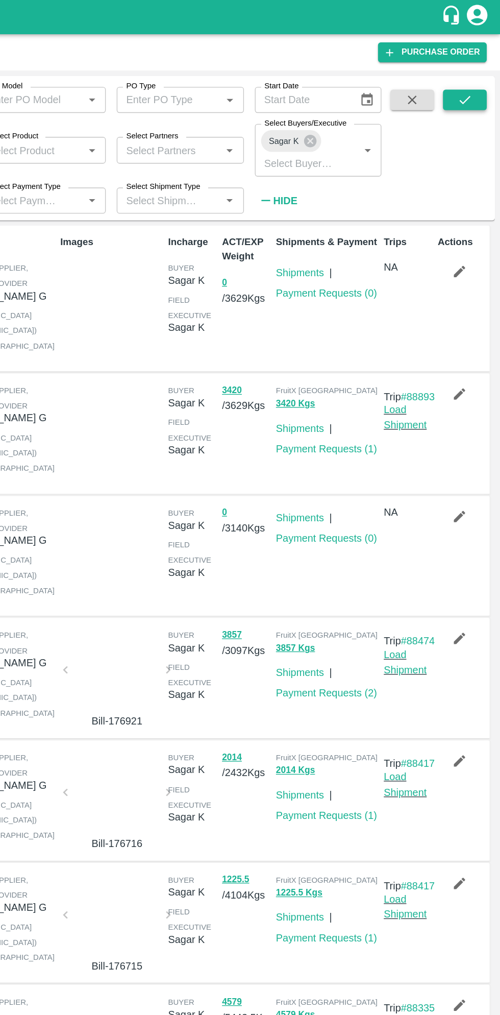
scroll to position [1, 0]
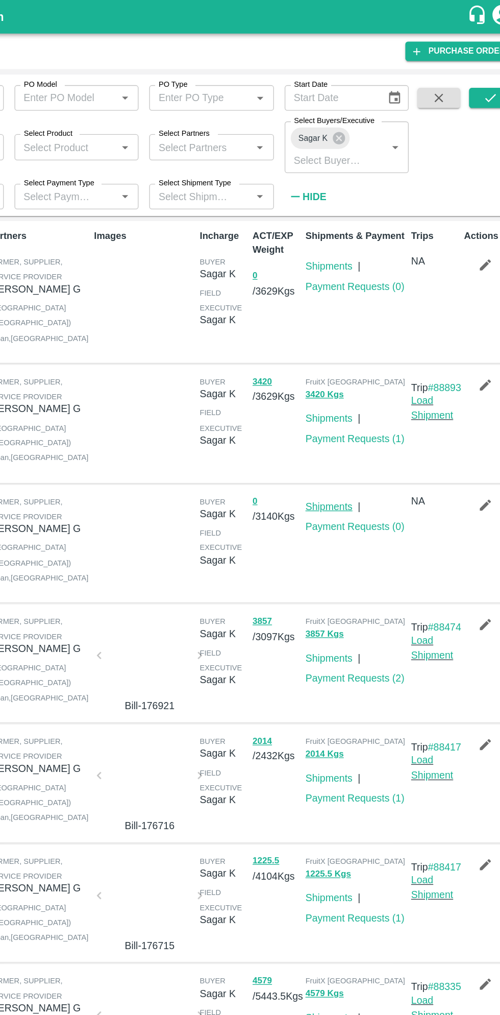
click at [349, 390] on link "Shipments" at bounding box center [351, 385] width 36 height 8
click at [342, 390] on link "Shipments" at bounding box center [351, 385] width 36 height 8
